Goal: Transaction & Acquisition: Purchase product/service

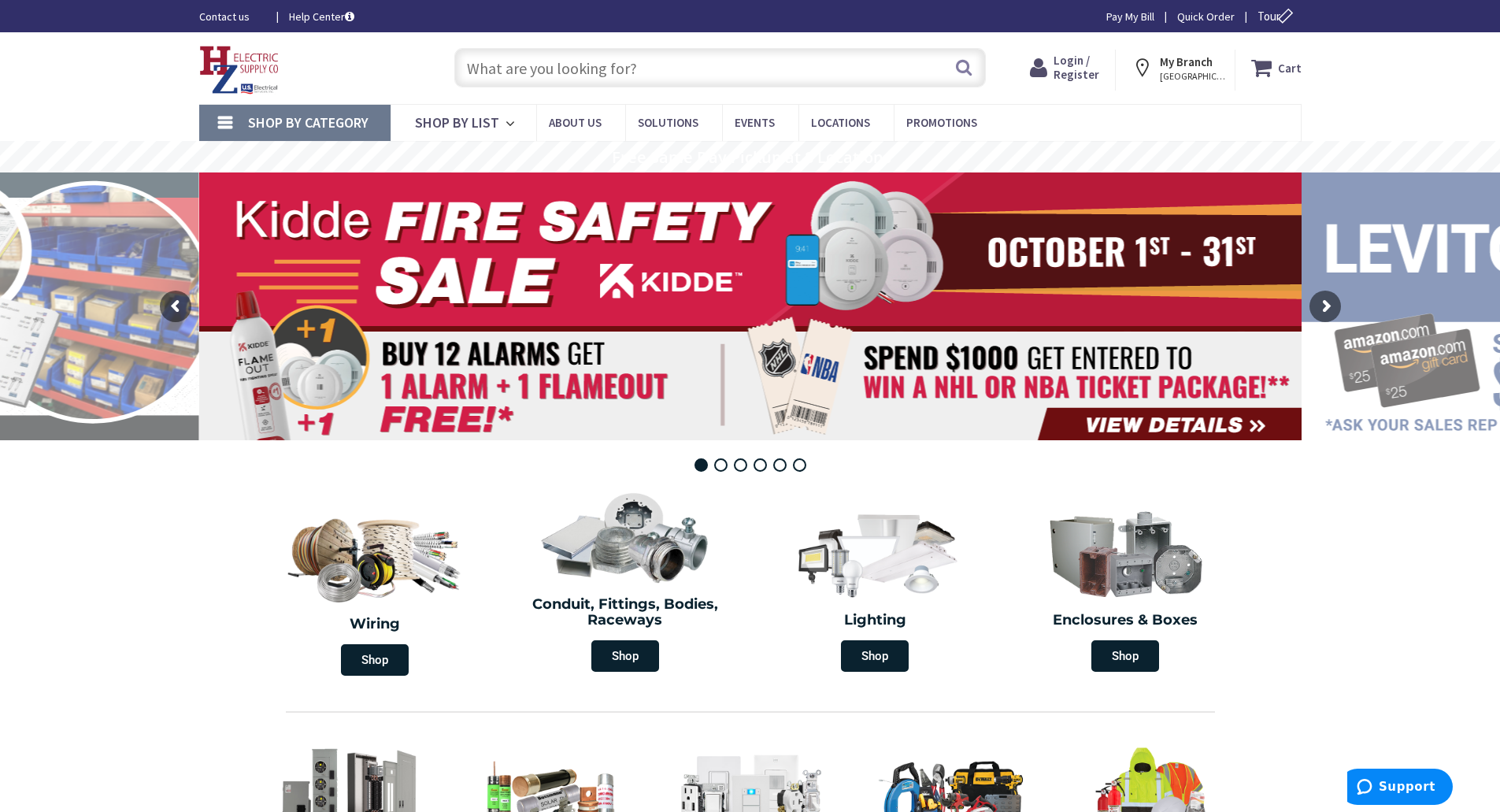
click at [1089, 58] on span "Login / Register" at bounding box center [1077, 67] width 45 height 29
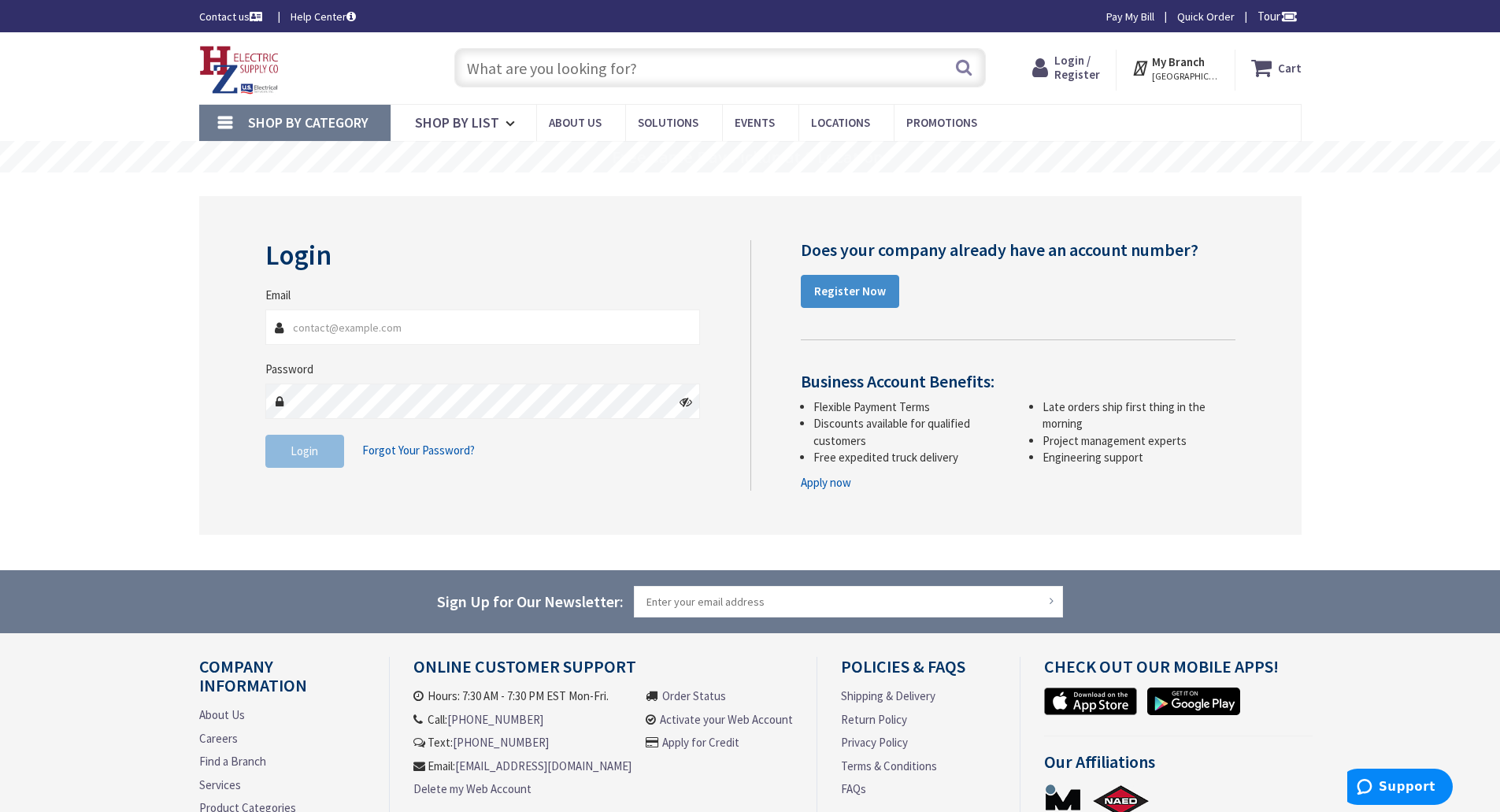
type input "[EMAIL_ADDRESS][DOMAIN_NAME]"
click at [304, 457] on span "Login" at bounding box center [305, 450] width 27 height 15
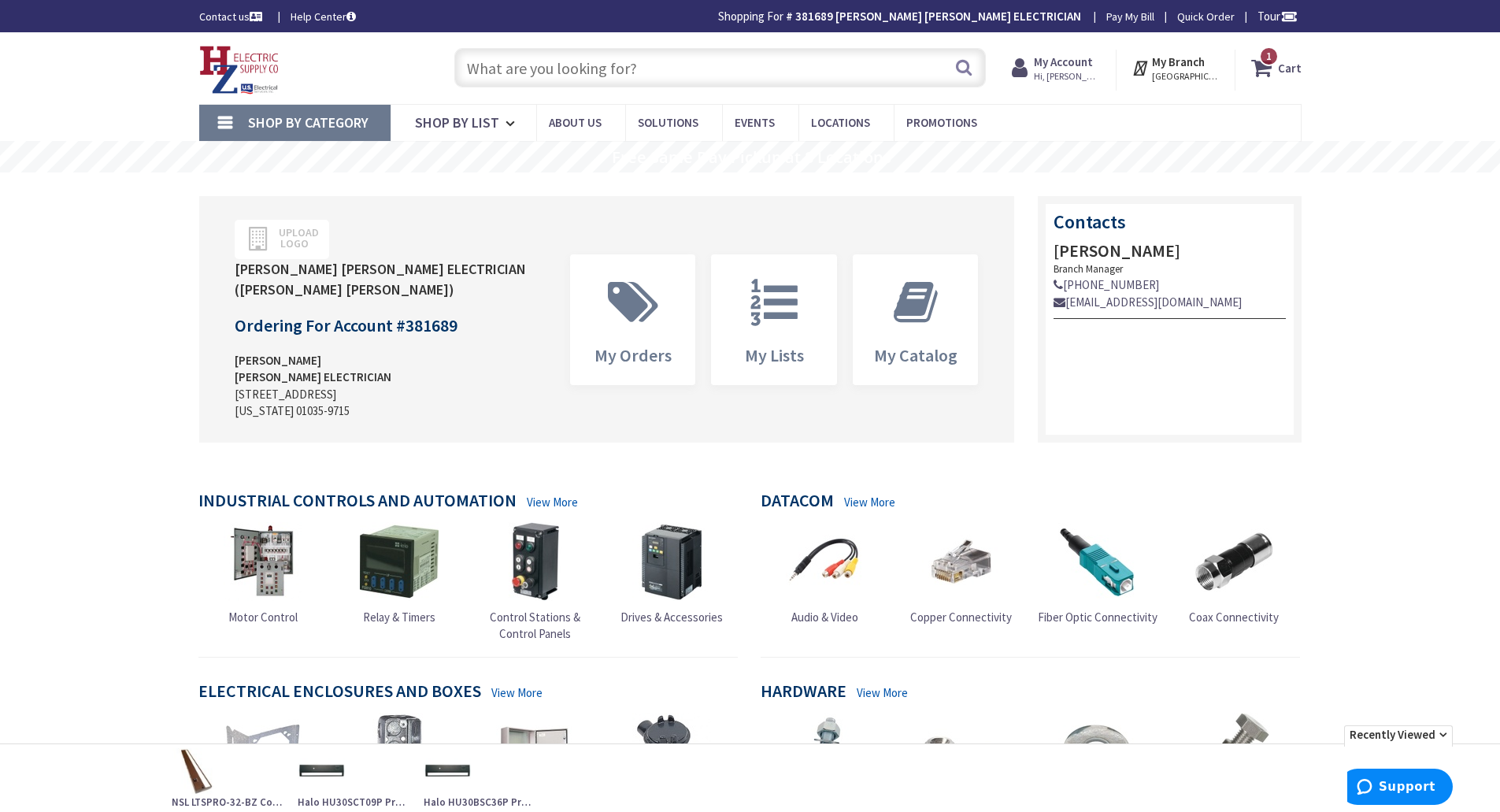
click at [1280, 64] on strong "Cart" at bounding box center [1290, 67] width 24 height 28
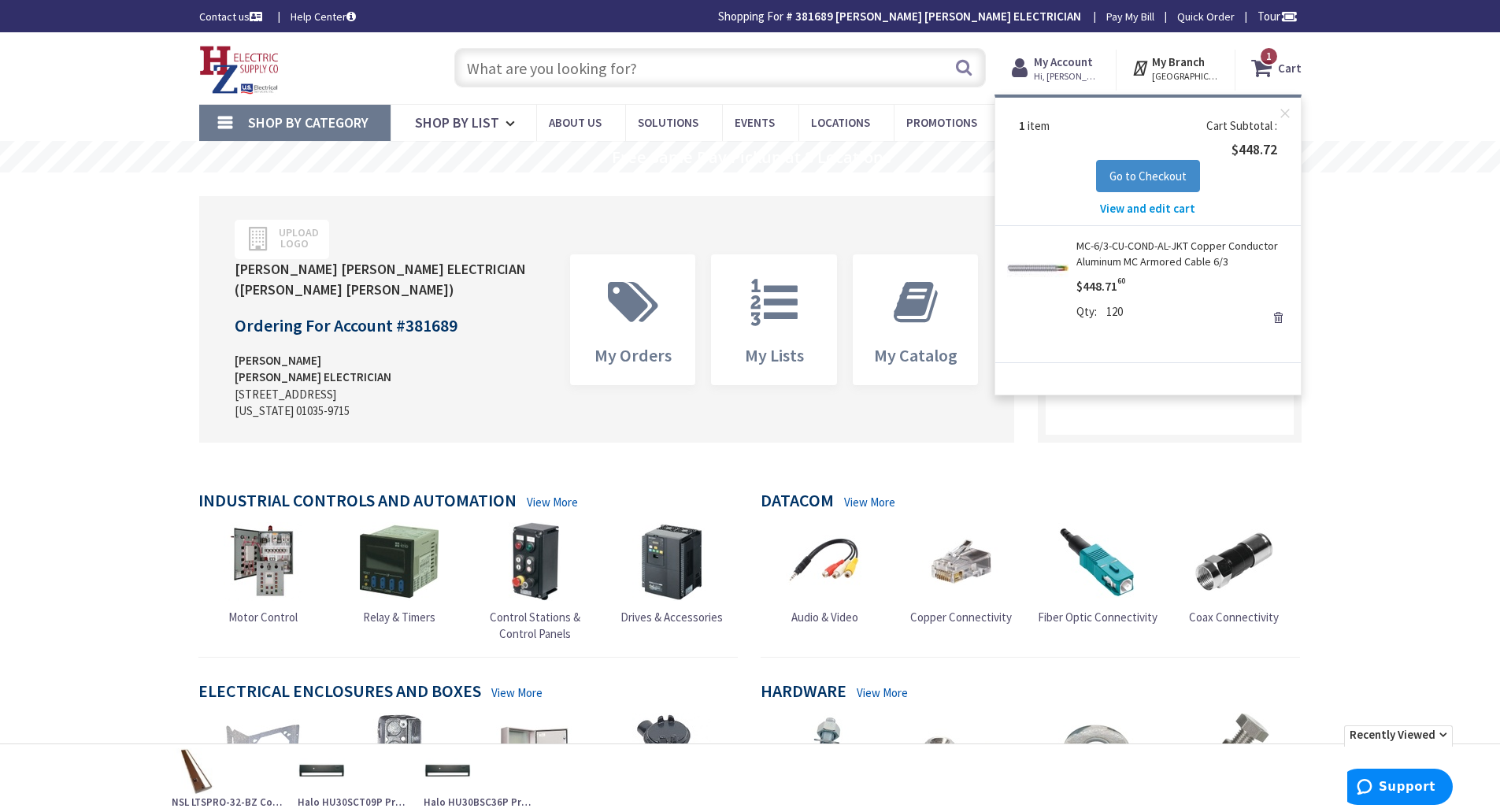
click at [1280, 64] on strong "Cart" at bounding box center [1290, 67] width 24 height 28
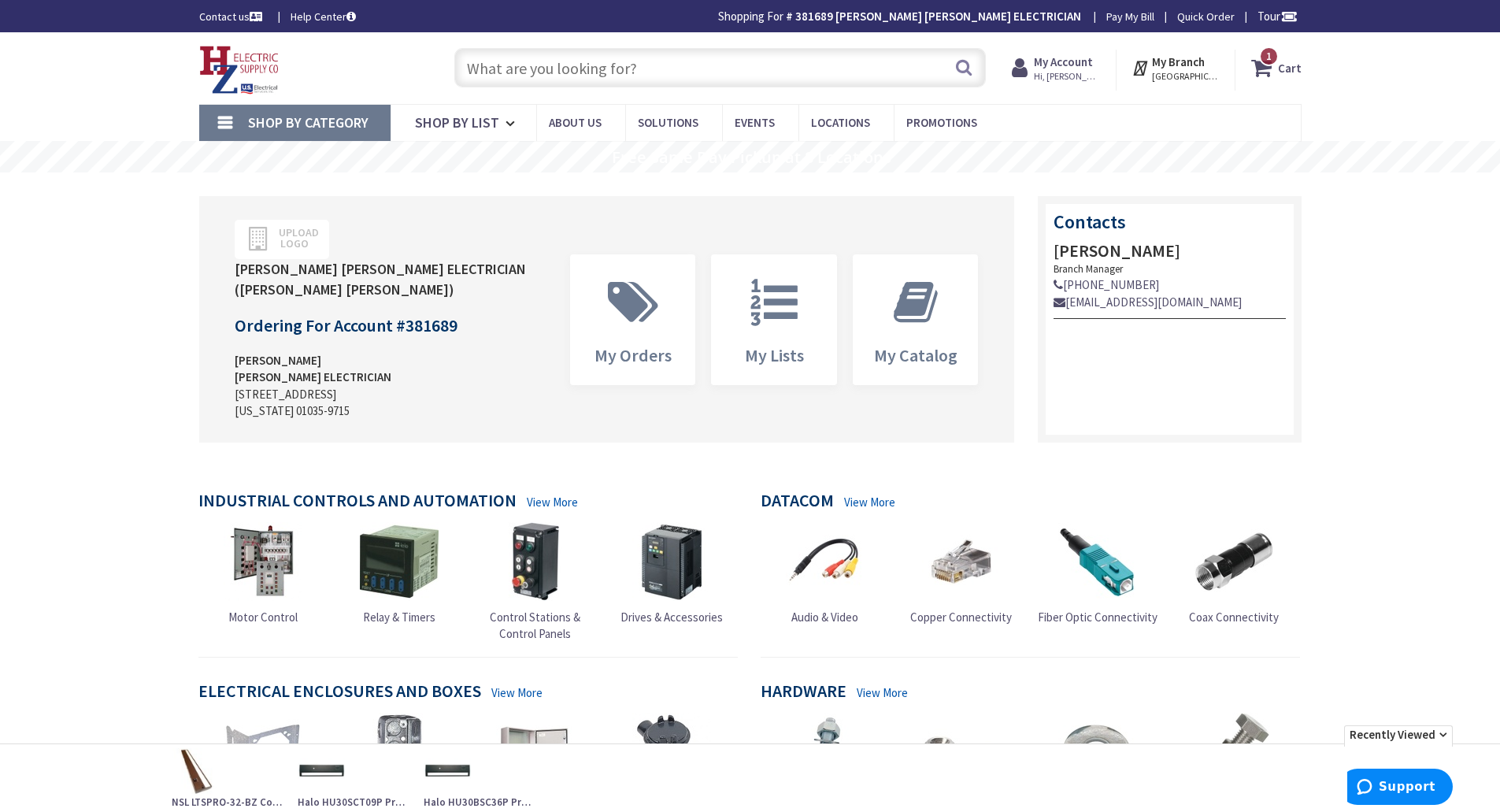
click at [1280, 64] on strong "Cart" at bounding box center [1290, 67] width 24 height 28
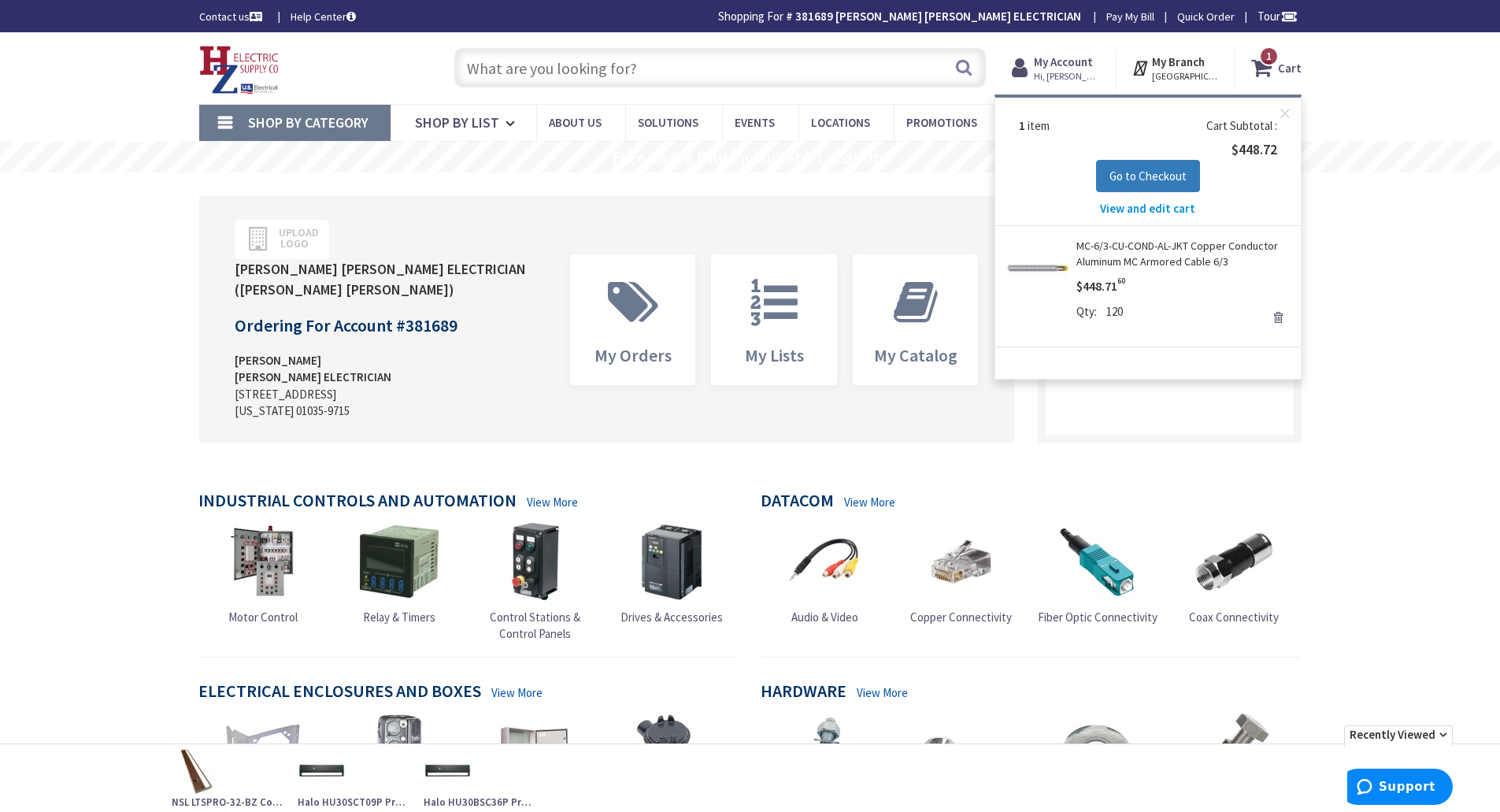
drag, startPoint x: 1147, startPoint y: 179, endPoint x: 1132, endPoint y: 175, distance: 15.5
click at [1132, 175] on span "Go to Checkout" at bounding box center [1147, 176] width 77 height 15
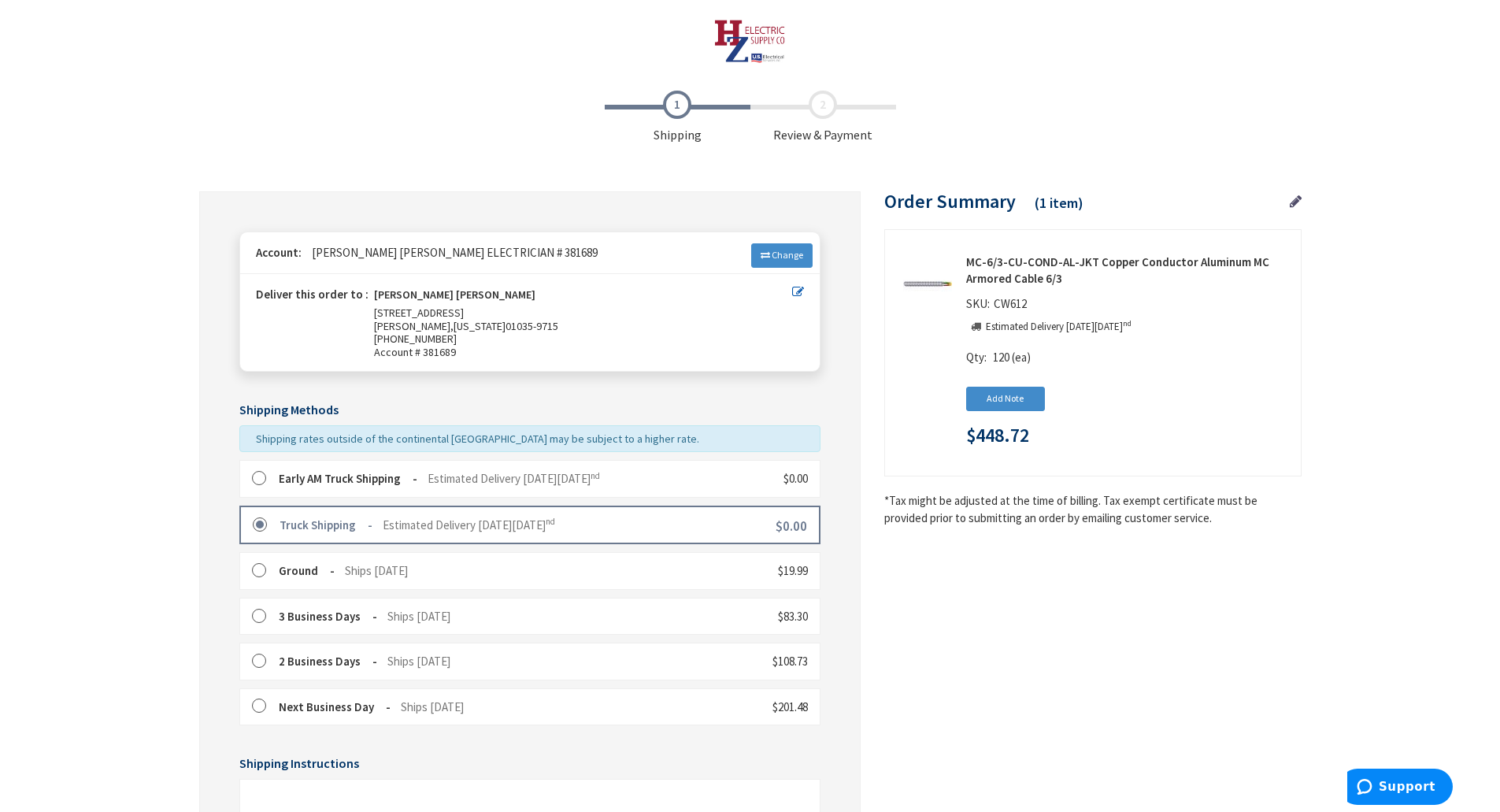
click at [1151, 270] on strong "MC-6/3-CU-COND-AL-JKT Copper Conductor Aluminum MC Armored Cable 6/3" at bounding box center [1127, 270] width 323 height 34
click at [1296, 199] on icon at bounding box center [1295, 202] width 12 height 14
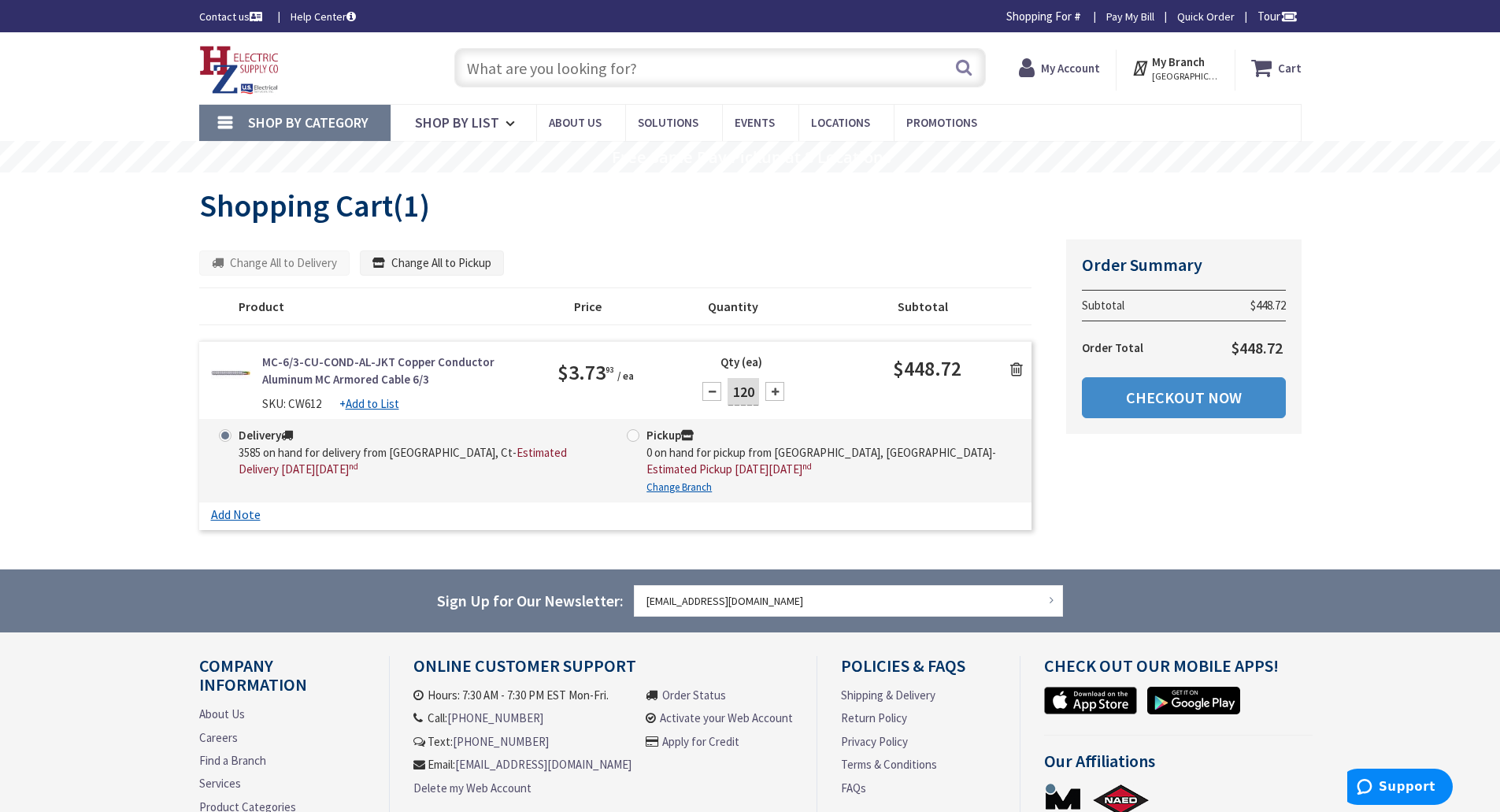
click at [1017, 365] on icon at bounding box center [1017, 369] width 13 height 15
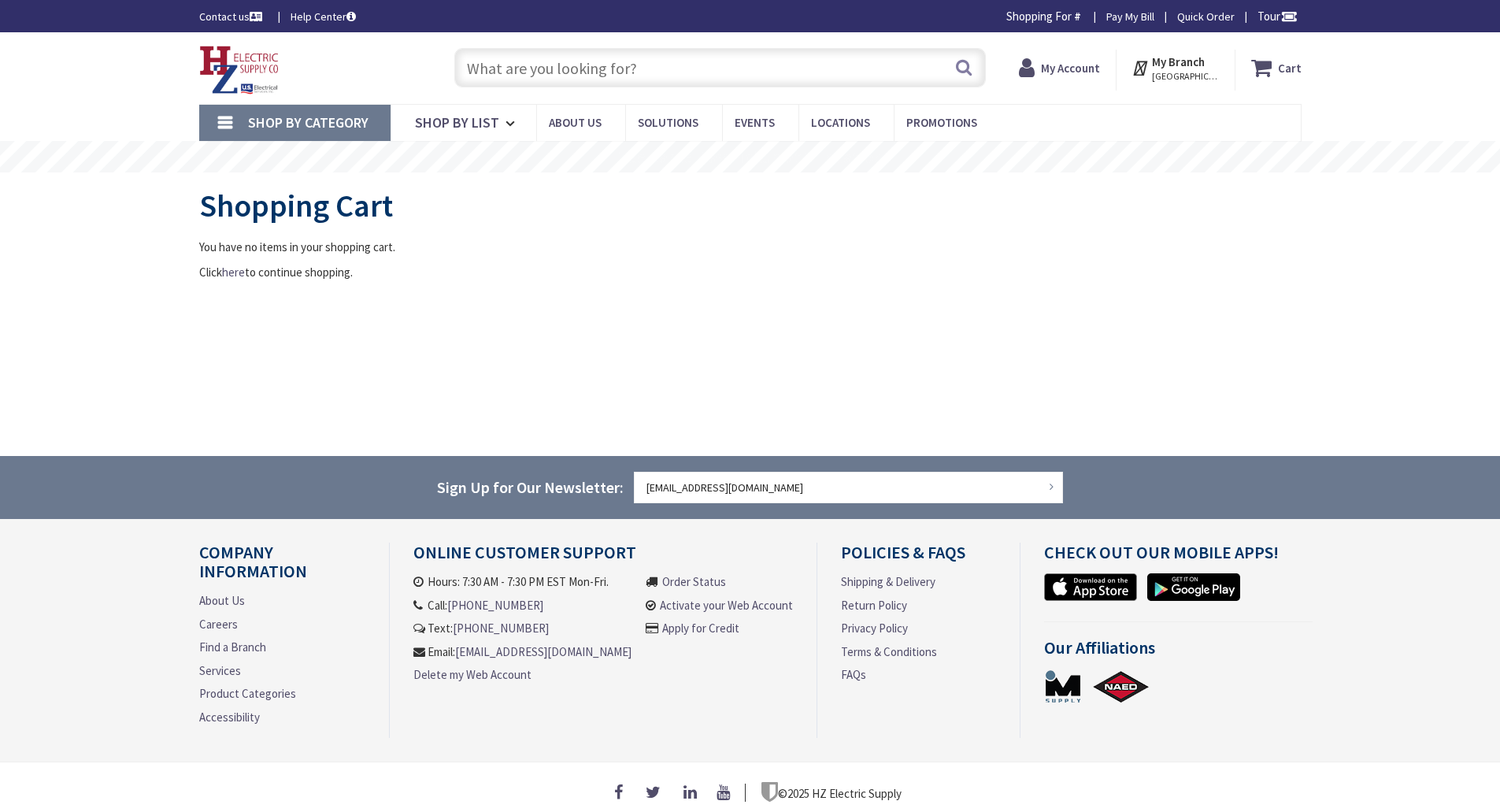
click at [643, 72] on input "text" at bounding box center [720, 67] width 532 height 39
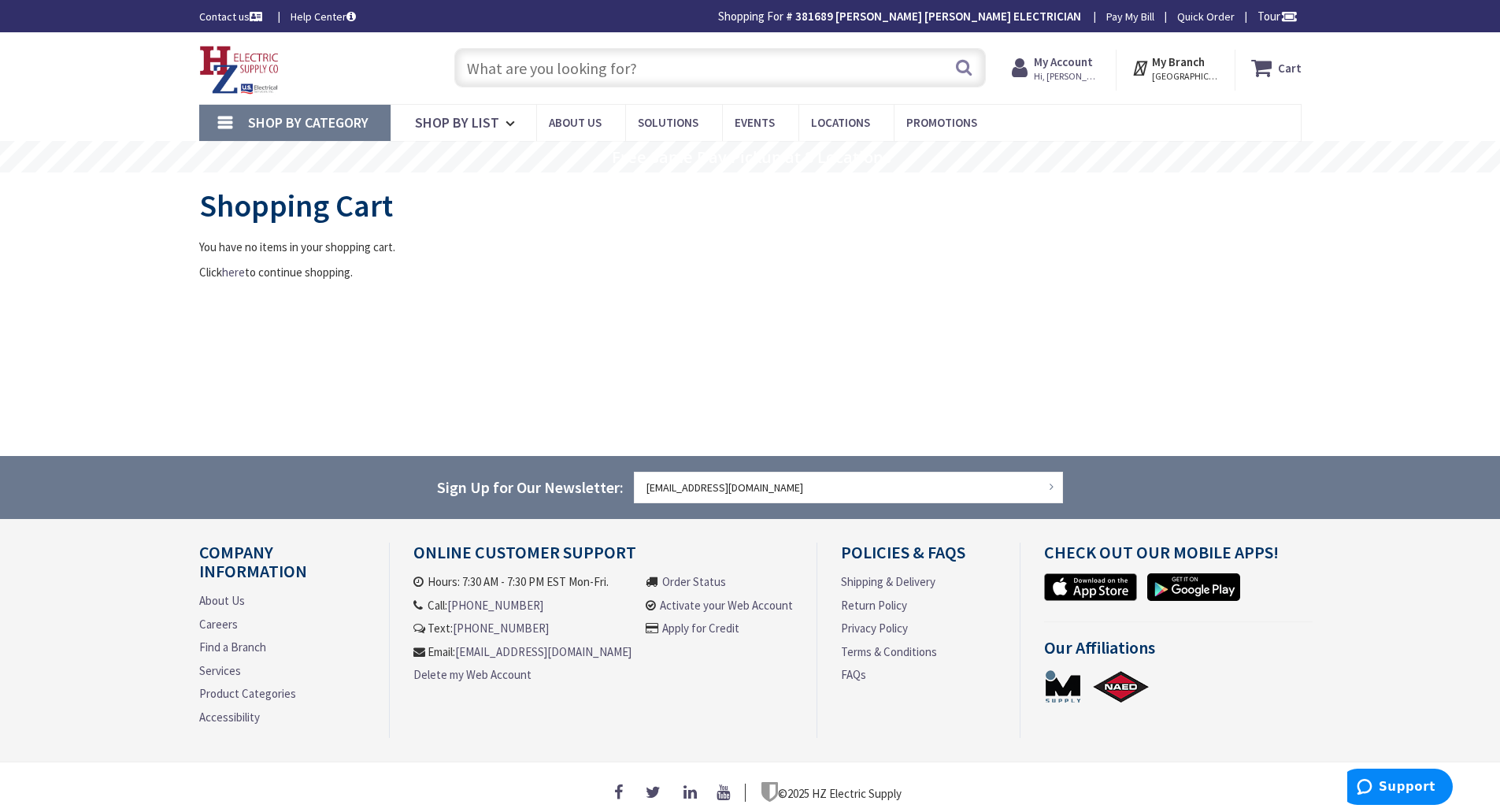
click at [636, 63] on input "text" at bounding box center [720, 67] width 532 height 39
paste input "NSL LTSPRO-32-BZ"
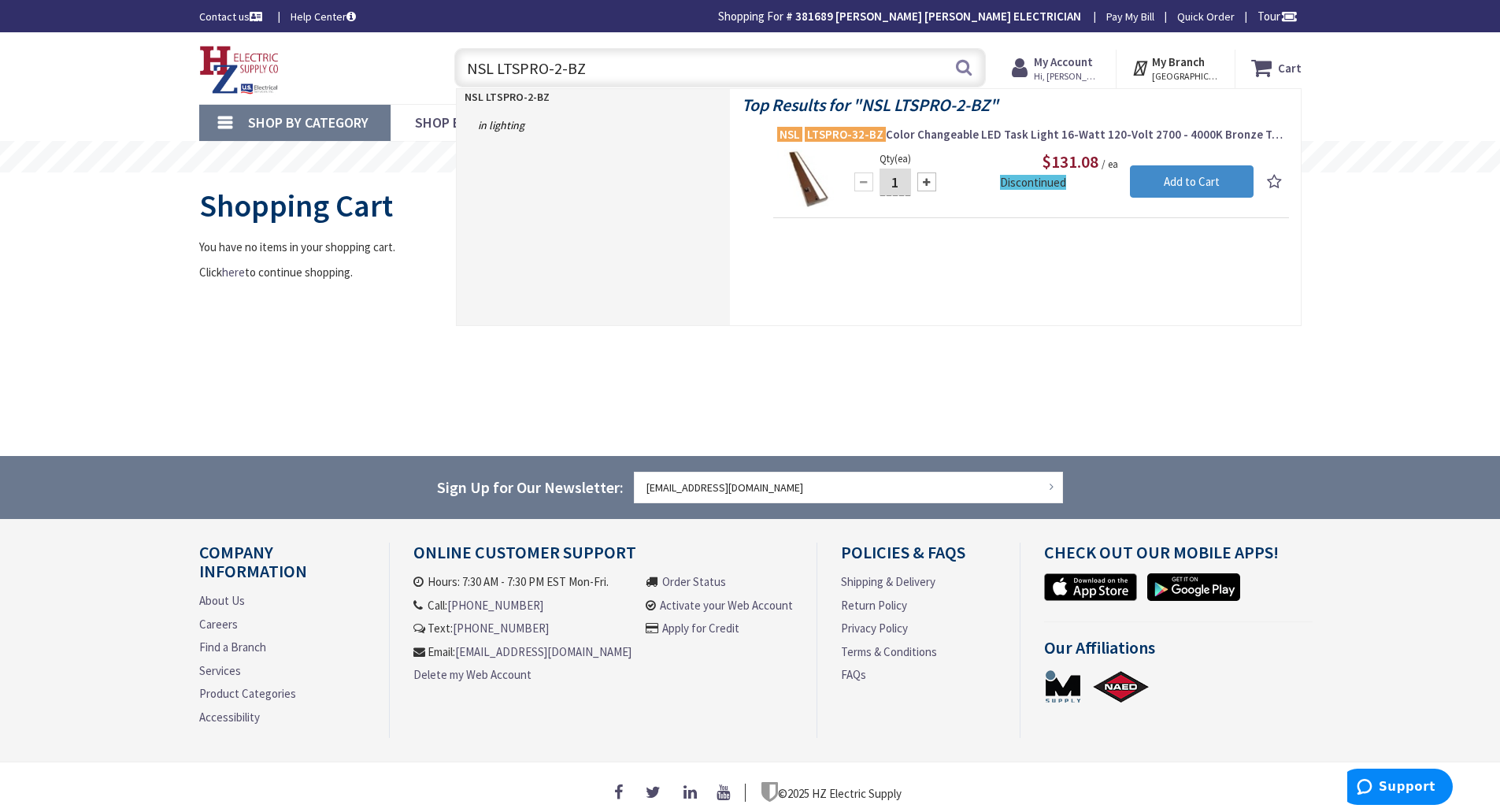
type input "NSL LTSPRO-24-BZ"
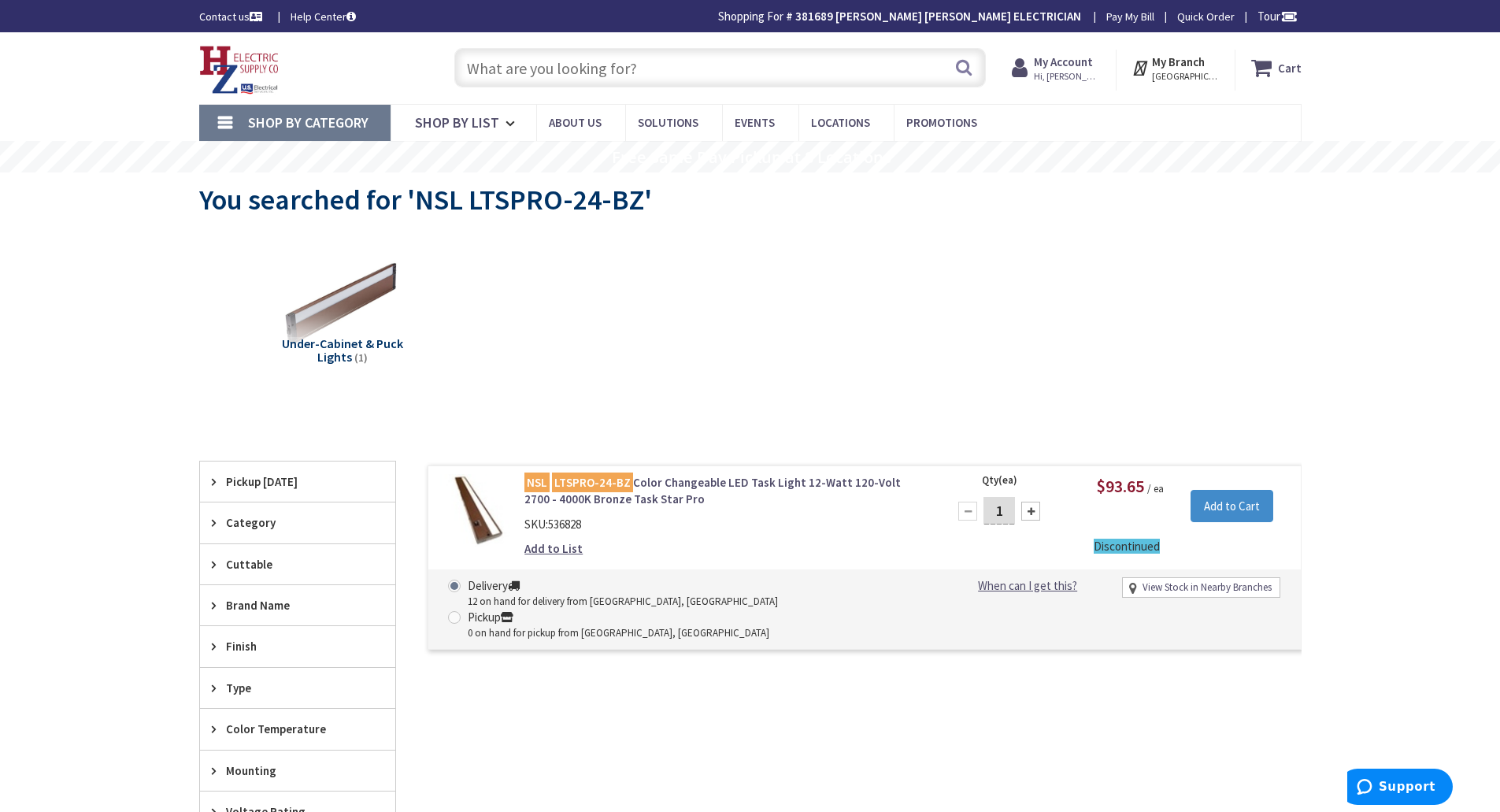
click at [490, 505] on img at bounding box center [477, 510] width 73 height 73
